Goal: Information Seeking & Learning: Learn about a topic

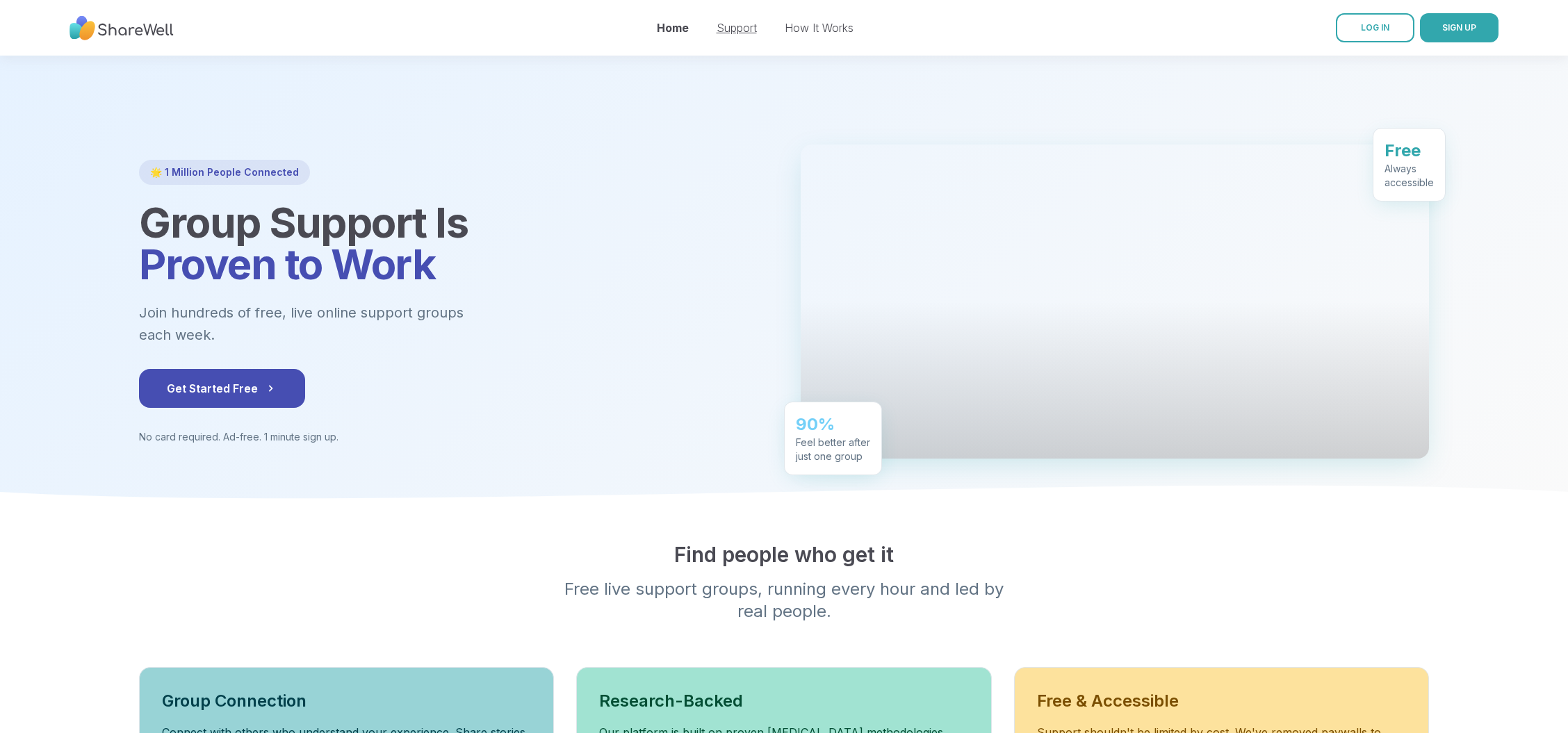
click at [726, 31] on link "Support" at bounding box center [737, 28] width 40 height 14
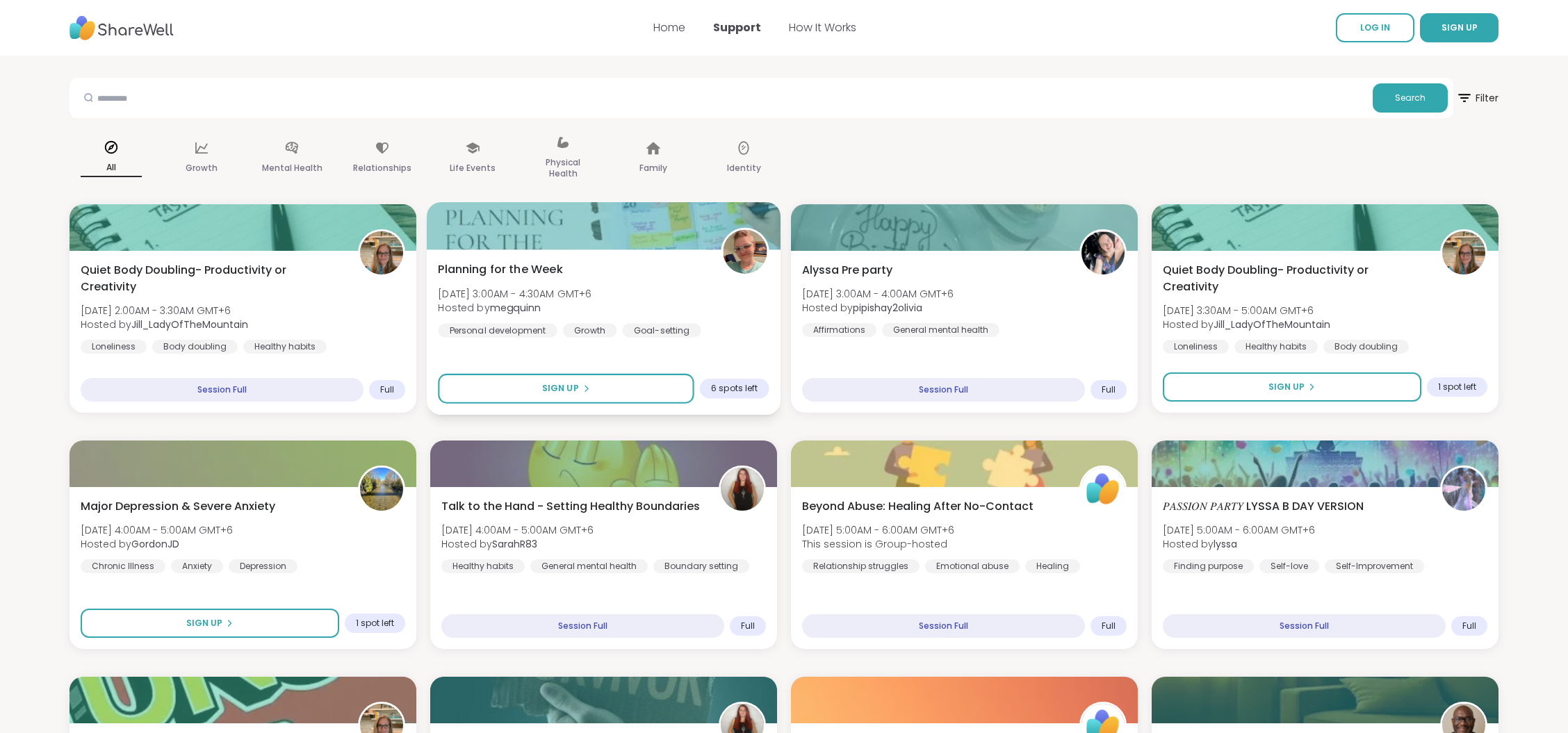
drag, startPoint x: 592, startPoint y: 274, endPoint x: 474, endPoint y: 261, distance: 118.7
click at [474, 261] on div "Planning for the Week [DATE] 3:00AM - 4:30AM GMT+6 Hosted by megquinn Personal …" at bounding box center [603, 299] width 331 height 77
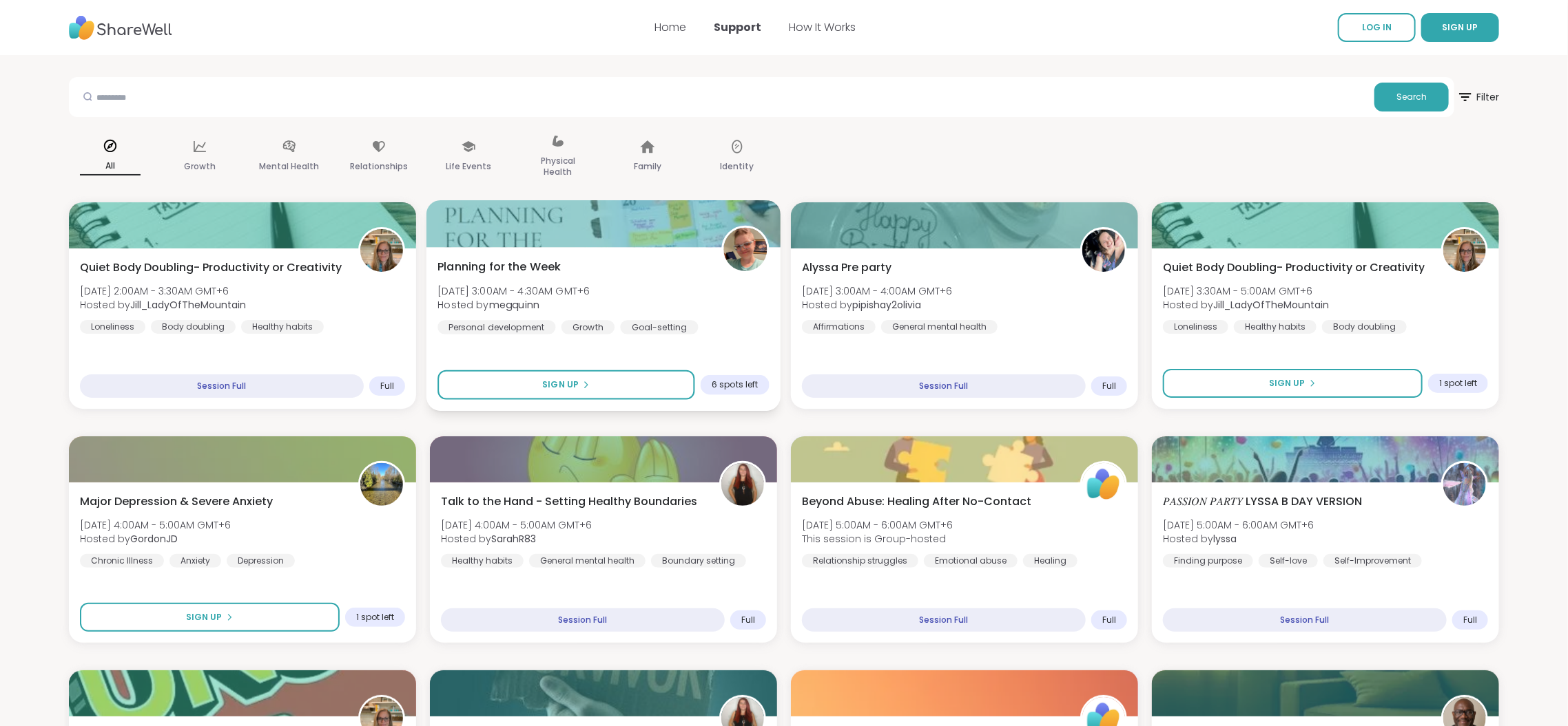
click at [642, 260] on div "Planning for the Week [DATE] 3:00AM - 4:30AM GMT+6 Hosted by megquinn Personal …" at bounding box center [602, 297] width 331 height 76
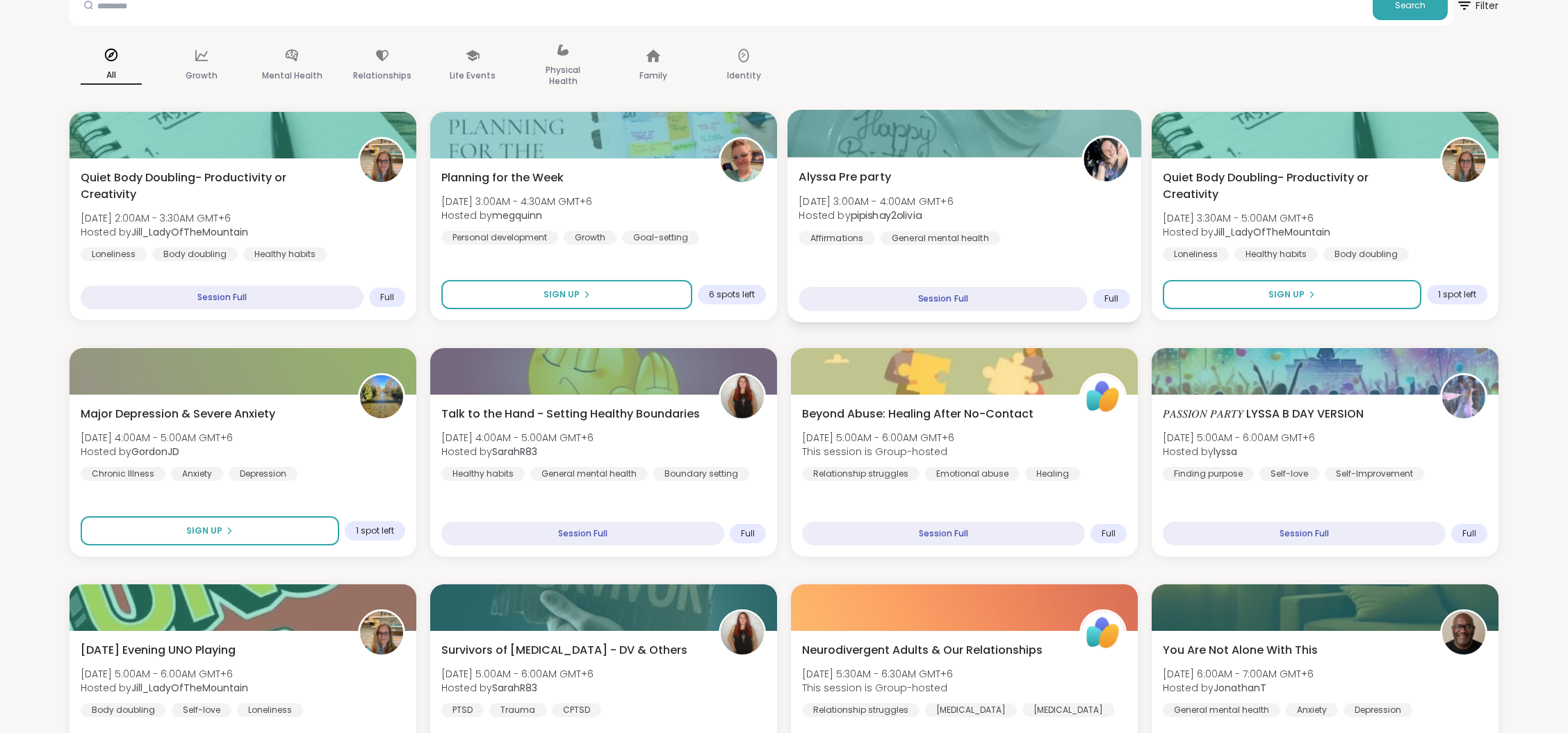
scroll to position [185, 0]
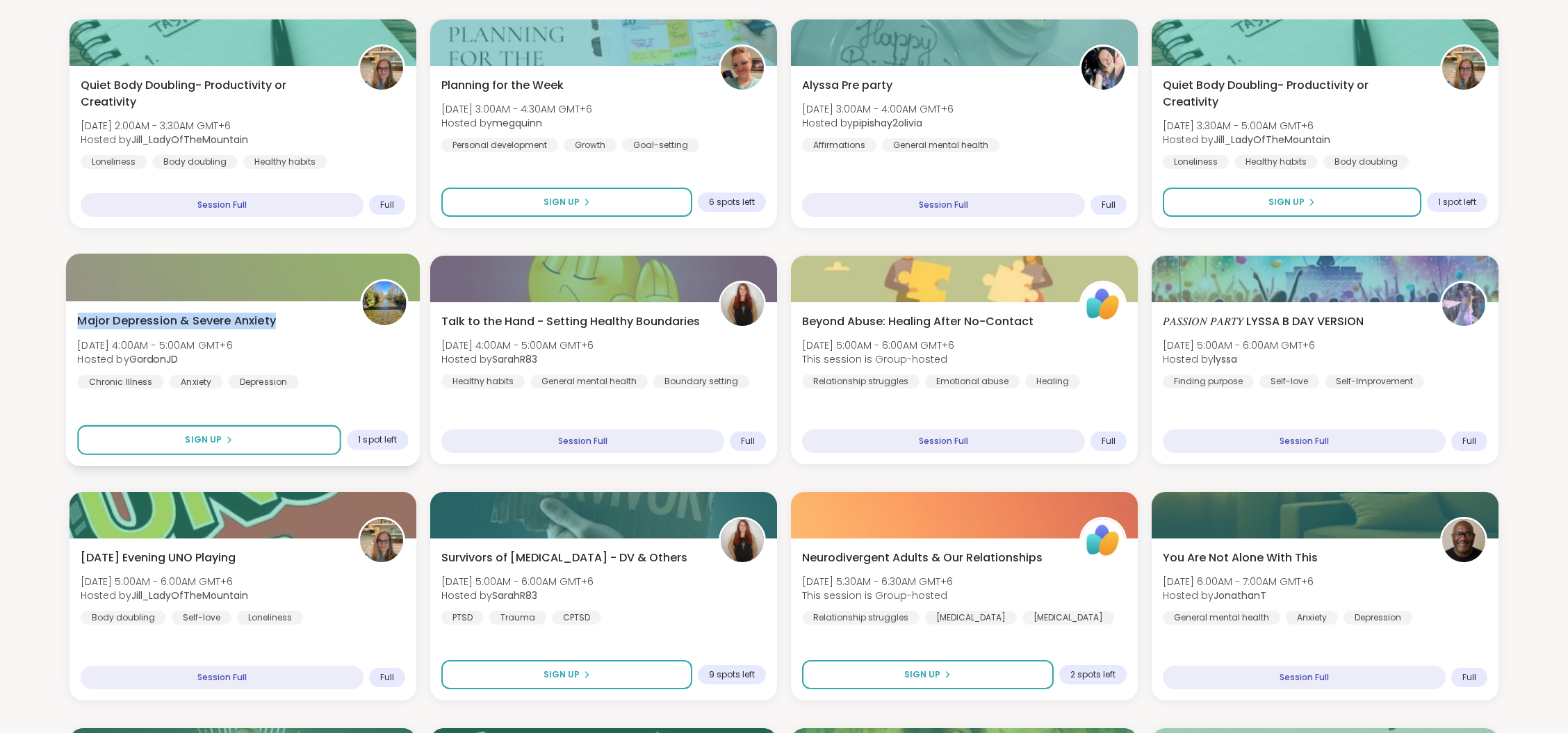
drag, startPoint x: 302, startPoint y: 317, endPoint x: 76, endPoint y: 308, distance: 226.2
click at [76, 308] on div "Major [MEDICAL_DATA] & Severe Anxiety [DATE] 4:00AM - 5:00AM GMT+6 Hosted by Go…" at bounding box center [243, 384] width 354 height 165
copy span "Major Depression & Severe Anxiety"
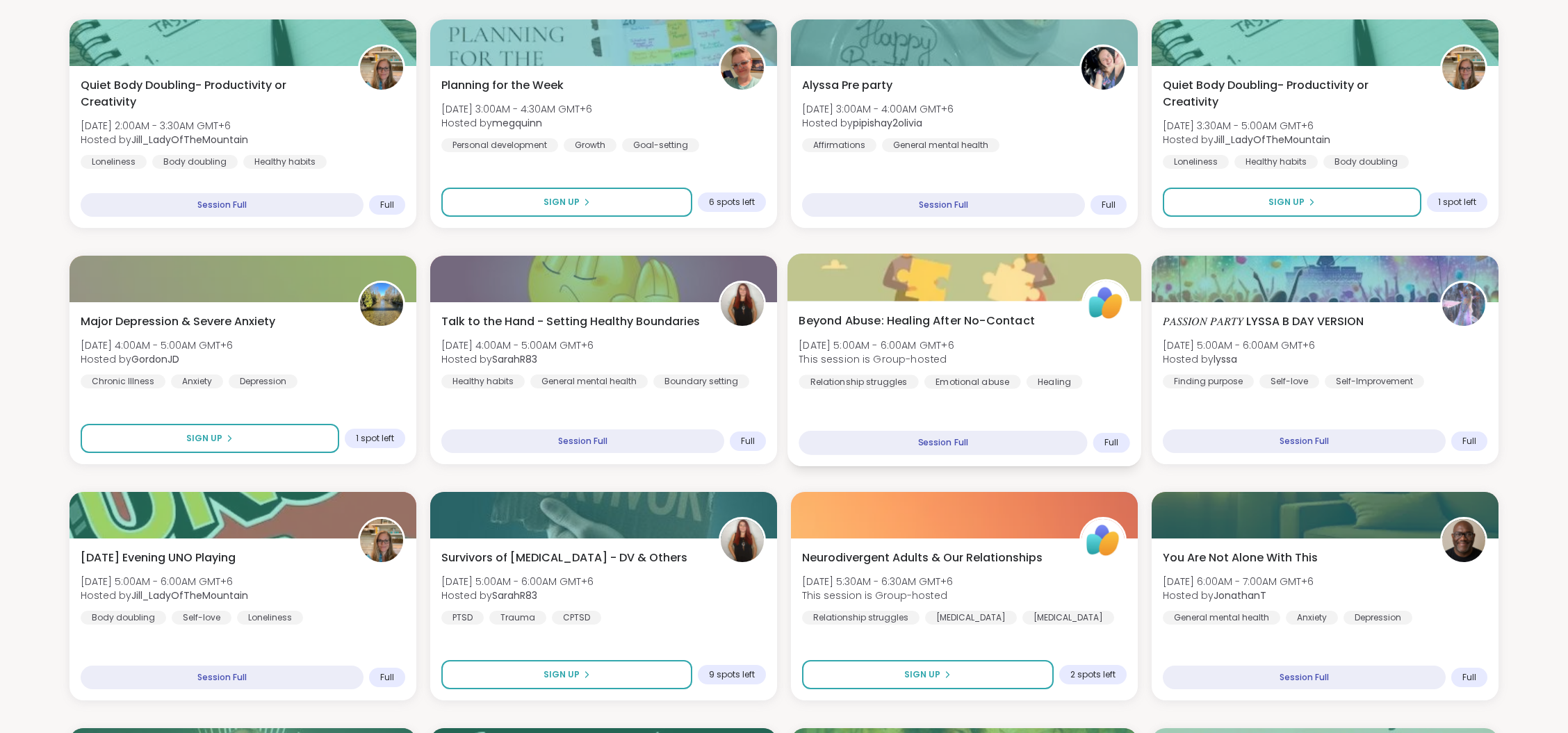
click at [999, 275] on div at bounding box center [964, 277] width 354 height 47
